Goal: Navigation & Orientation: Find specific page/section

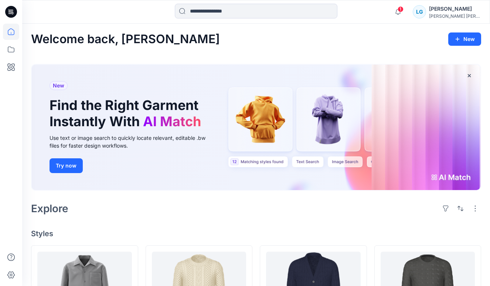
click at [13, 15] on icon at bounding box center [11, 12] width 12 height 12
click at [11, 52] on icon at bounding box center [11, 50] width 7 height 6
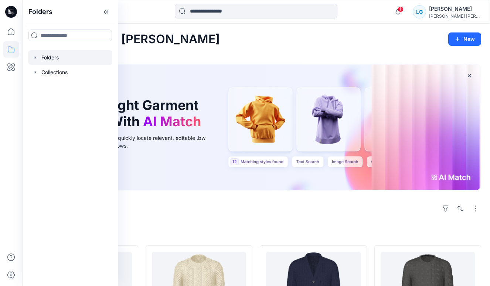
click at [46, 56] on div at bounding box center [70, 57] width 84 height 15
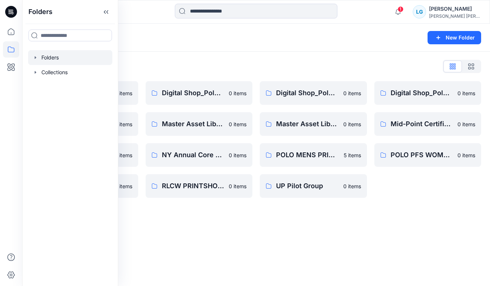
click at [35, 57] on icon "button" at bounding box center [35, 57] width 1 height 3
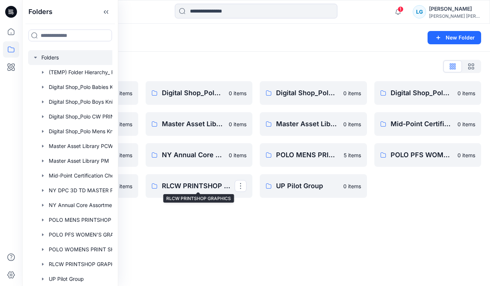
click at [191, 210] on div "Folders New Folder Folders List (TEMP) Folder Hierarchy_ Reviews 0 items Digita…" at bounding box center [255, 155] width 467 height 263
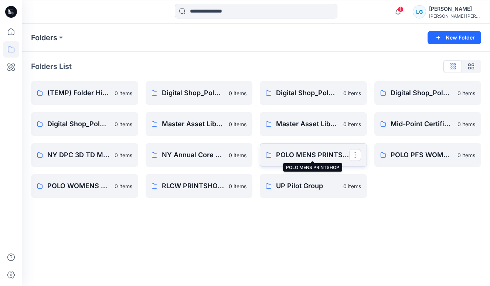
click at [305, 154] on p "POLO MENS PRINTSHOP" at bounding box center [312, 155] width 73 height 10
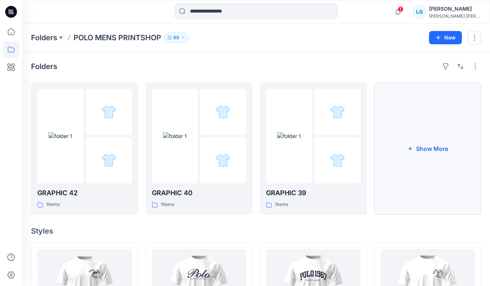
click at [449, 153] on button "Show More" at bounding box center [427, 149] width 107 height 132
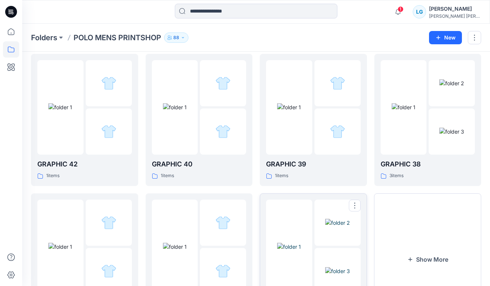
scroll to position [90, 0]
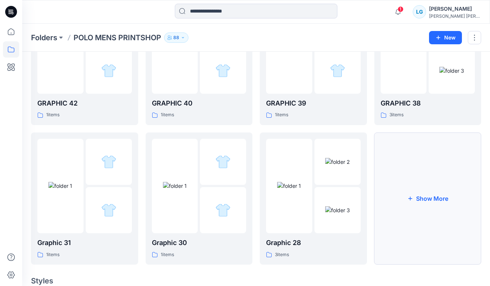
click at [421, 198] on button "Show More" at bounding box center [427, 199] width 107 height 132
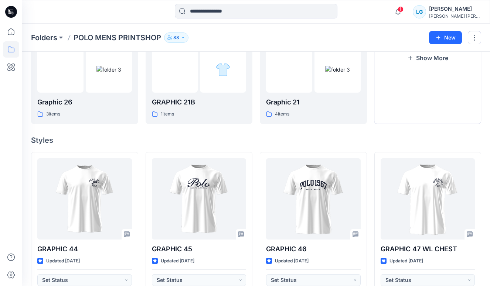
scroll to position [340, 0]
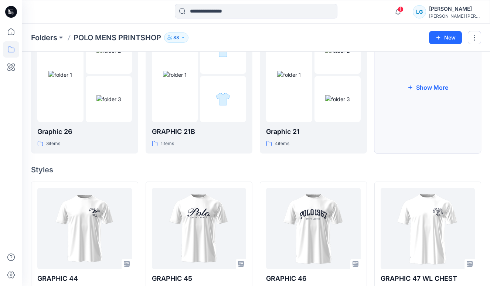
click at [414, 93] on button "Show More" at bounding box center [427, 87] width 107 height 132
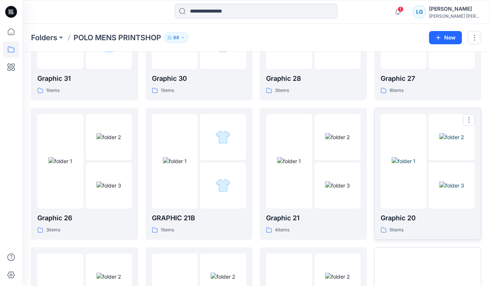
scroll to position [238, 0]
